Goal: Task Accomplishment & Management: Manage account settings

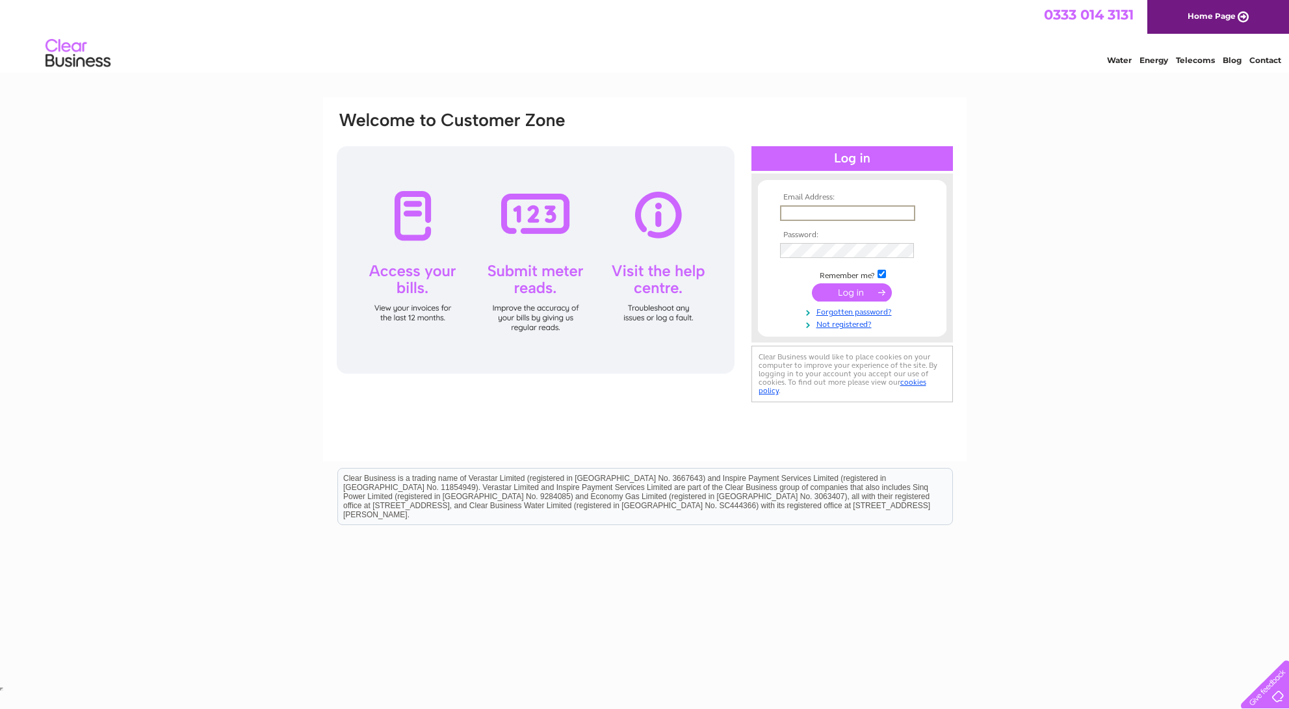
type input "pauldolan@btinternet.com"
click at [848, 291] on input "submit" at bounding box center [852, 292] width 80 height 18
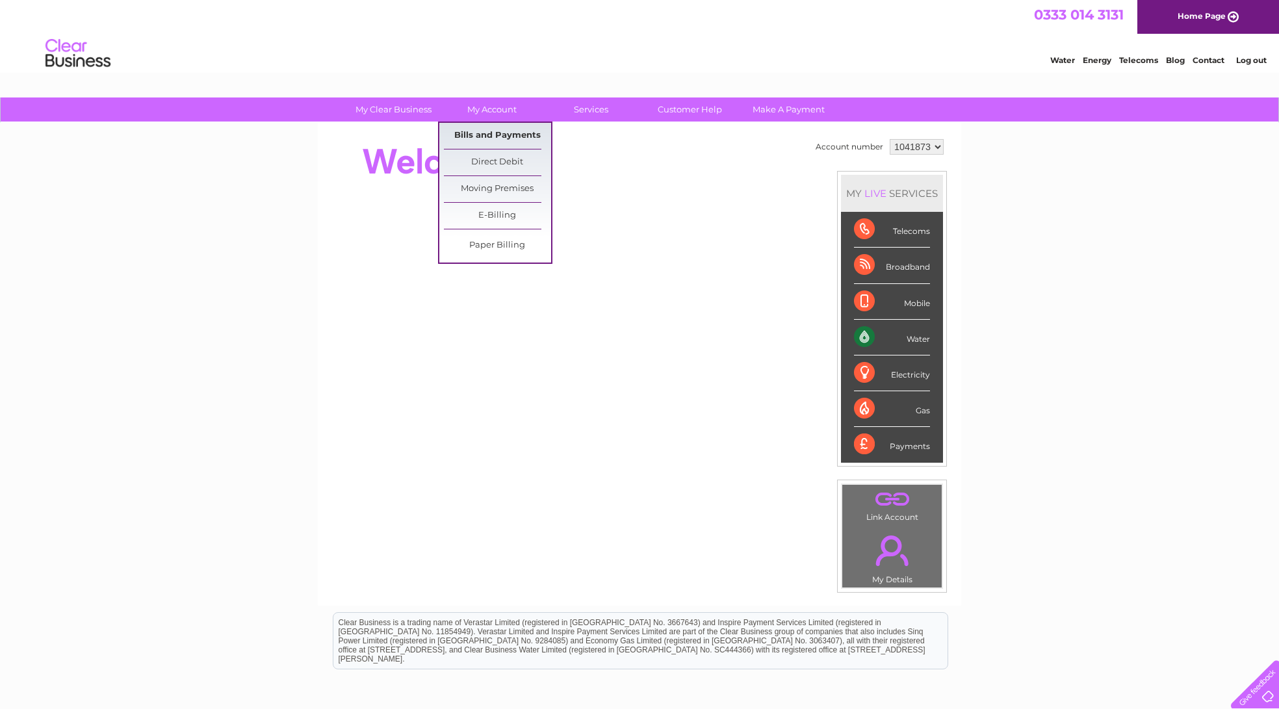
click at [506, 131] on link "Bills and Payments" at bounding box center [497, 136] width 107 height 26
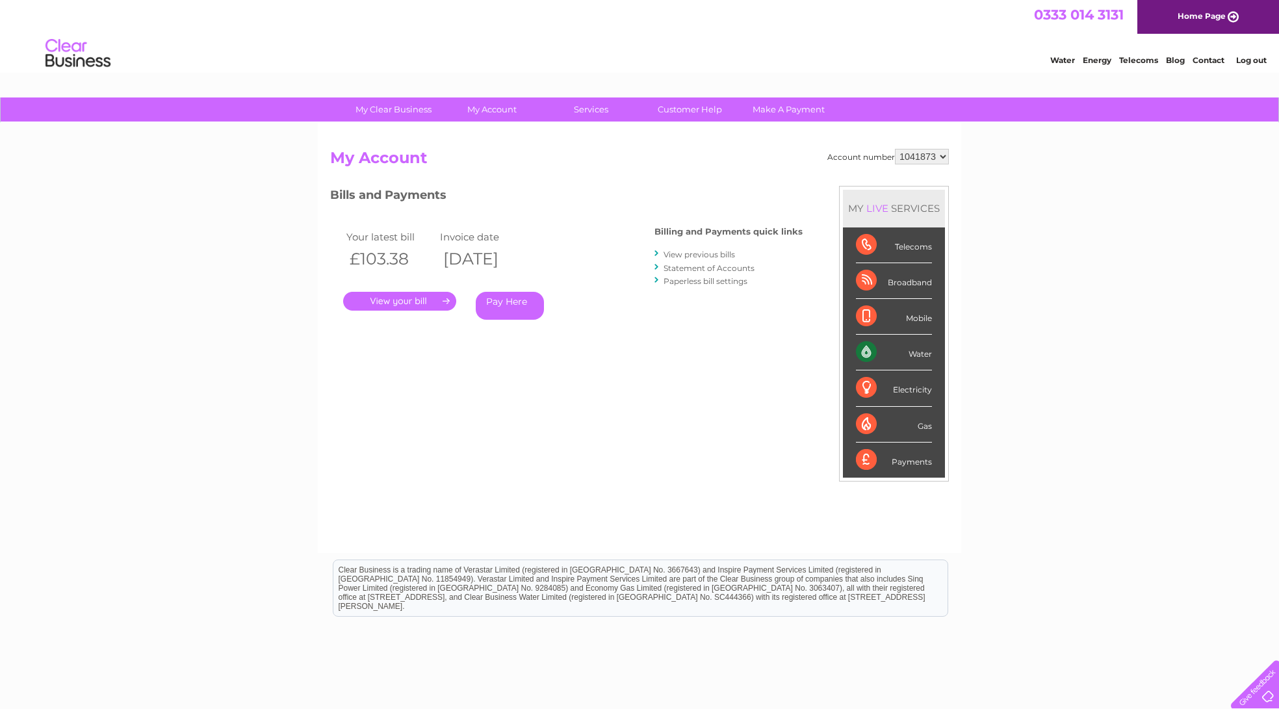
click at [398, 301] on link "." at bounding box center [399, 301] width 113 height 19
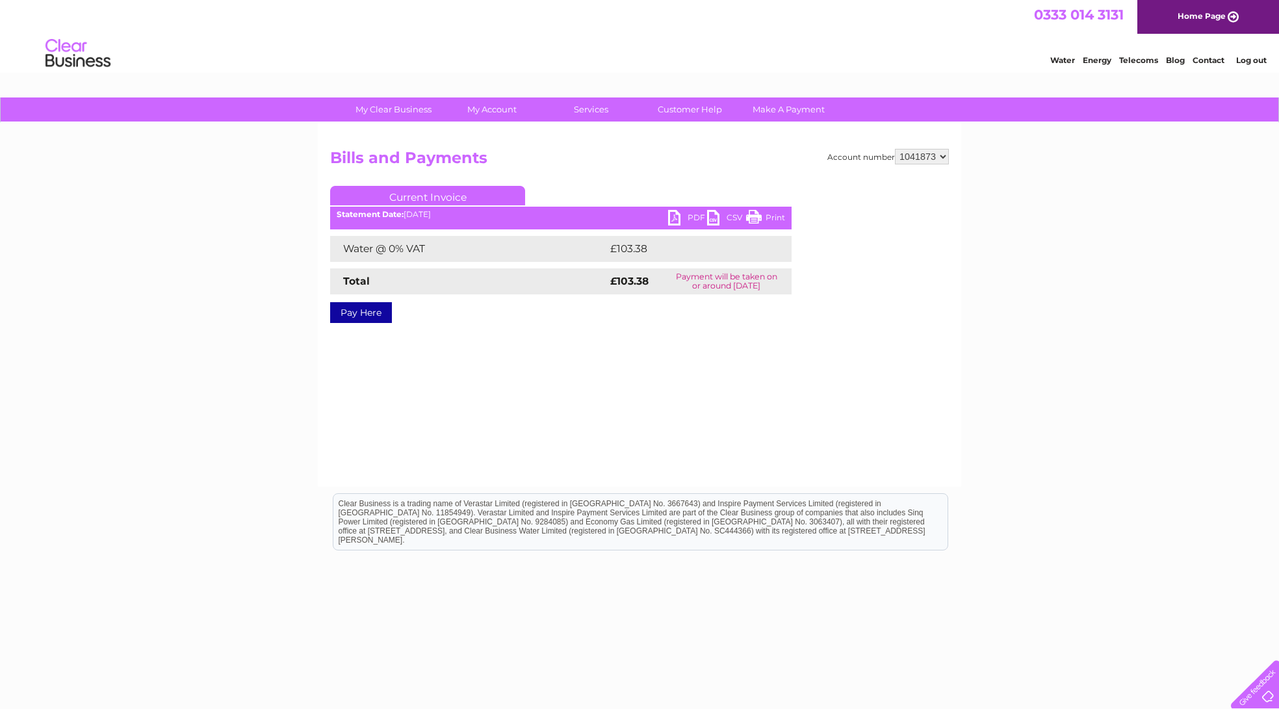
click at [755, 215] on link "Print" at bounding box center [765, 219] width 39 height 19
click at [675, 216] on link "PDF" at bounding box center [687, 219] width 39 height 19
